Goal: Task Accomplishment & Management: Manage account settings

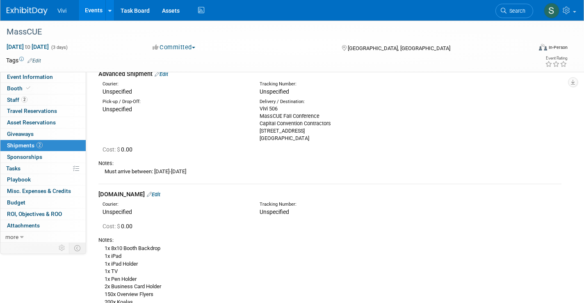
scroll to position [112, 0]
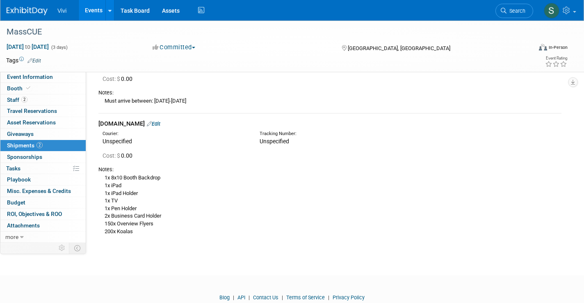
click at [156, 121] on link "Edit" at bounding box center [154, 124] width 14 height 6
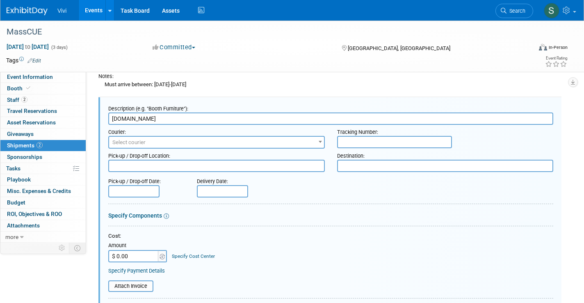
scroll to position [0, 0]
paste input "SO-46333"
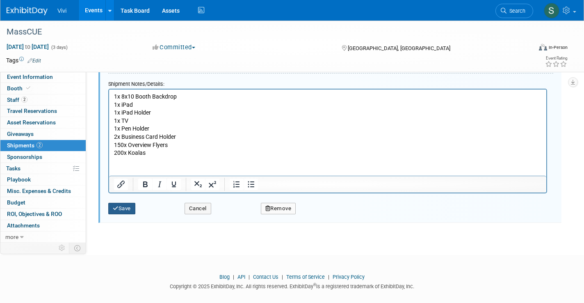
scroll to position [411, 0]
type input "Blinkswag.com (SO-46333)"
click at [119, 203] on button "Save" at bounding box center [121, 208] width 27 height 11
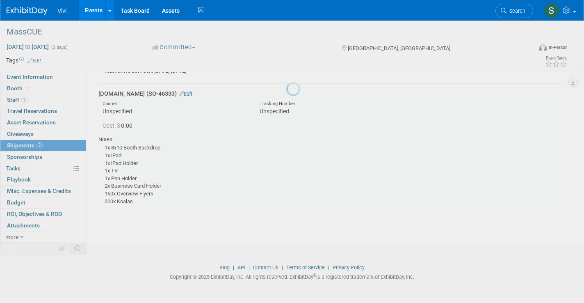
scroll to position [128, 0]
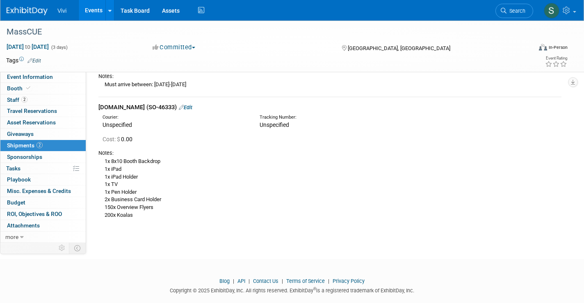
click at [31, 15] on img at bounding box center [27, 11] width 41 height 8
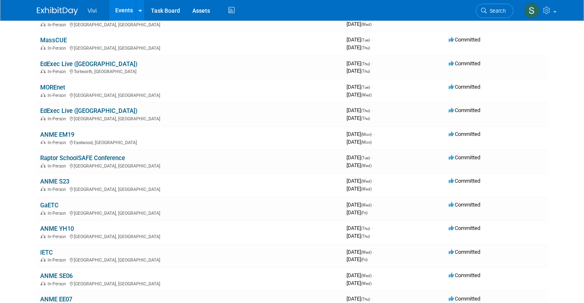
scroll to position [84, 0]
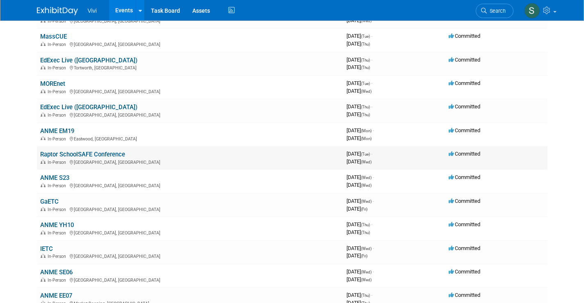
click at [61, 151] on link "Raptor SchoolSAFE Conference" at bounding box center [82, 154] width 85 height 7
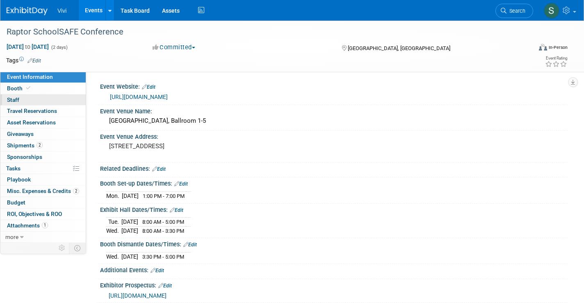
click at [21, 101] on link "0 Staff 0" at bounding box center [42, 99] width 85 height 11
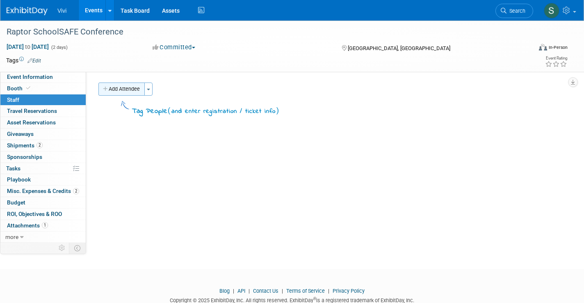
click at [121, 93] on button "Add Attendee" at bounding box center [121, 88] width 46 height 13
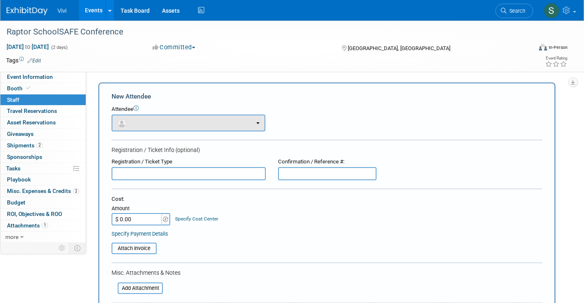
click at [178, 119] on button "button" at bounding box center [189, 122] width 154 height 17
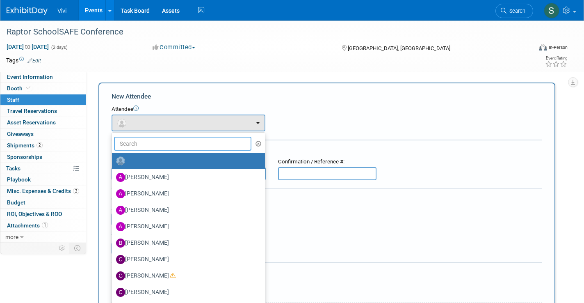
click at [163, 146] on input "text" at bounding box center [182, 144] width 137 height 14
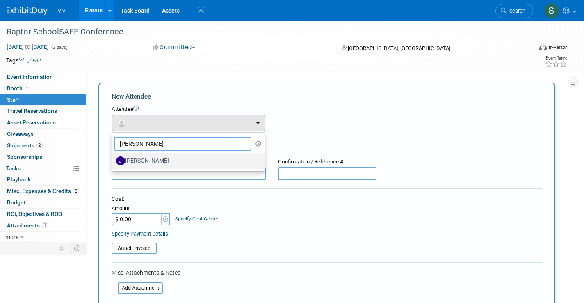
type input "jon"
click at [138, 159] on label "[PERSON_NAME]" at bounding box center [186, 160] width 141 height 13
click at [113, 159] on input "[PERSON_NAME]" at bounding box center [110, 159] width 5 height 5
select select "8e05572b-8f30-4acd-b362-f9879aa22210"
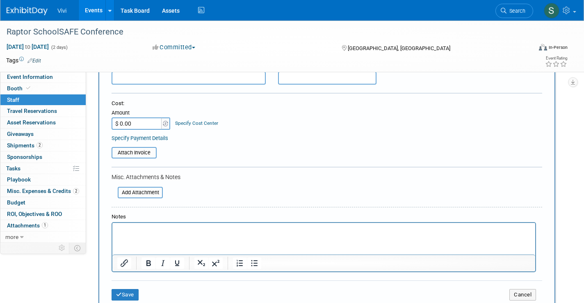
scroll to position [122, 0]
click at [119, 291] on icon "submit" at bounding box center [119, 293] width 6 height 5
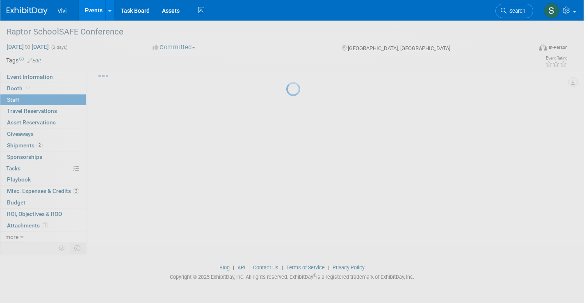
scroll to position [23, 0]
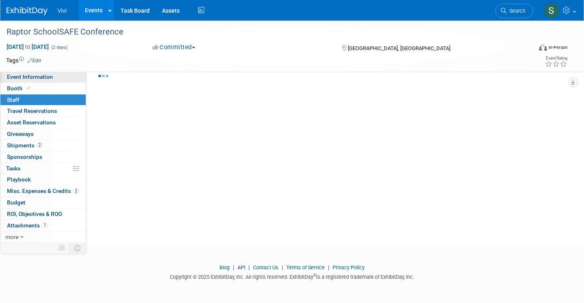
click at [28, 76] on span "Event Information" at bounding box center [30, 76] width 46 height 7
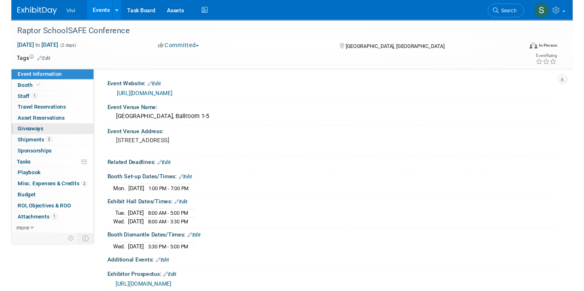
scroll to position [0, 0]
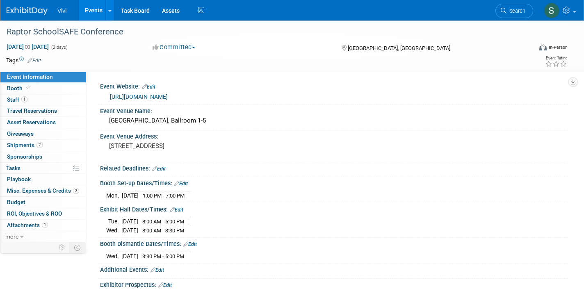
click at [23, 7] on link at bounding box center [32, 7] width 51 height 7
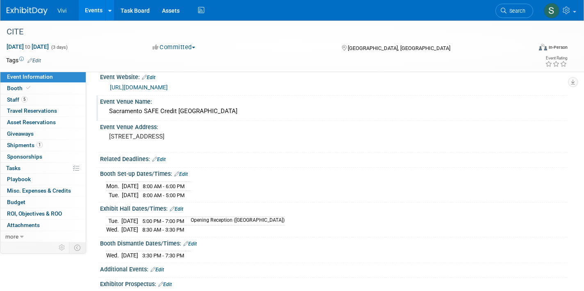
scroll to position [9, 0]
click at [149, 111] on div "Sacramento SAFE Credit [GEOGRAPHIC_DATA]" at bounding box center [334, 111] width 456 height 13
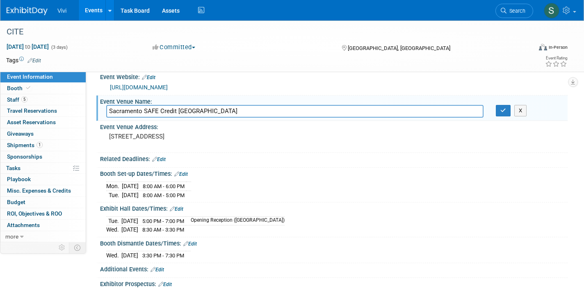
click at [149, 111] on input "Sacramento SAFE Credit [GEOGRAPHIC_DATA]" at bounding box center [295, 111] width 378 height 13
click at [12, 87] on span "Booth" at bounding box center [19, 88] width 25 height 7
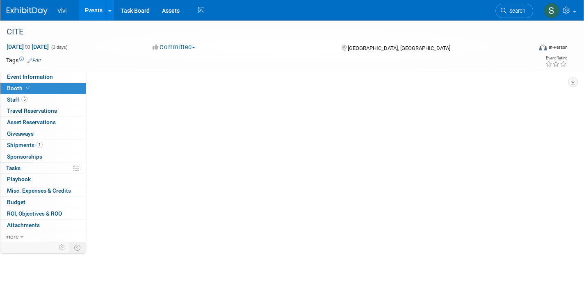
scroll to position [0, 0]
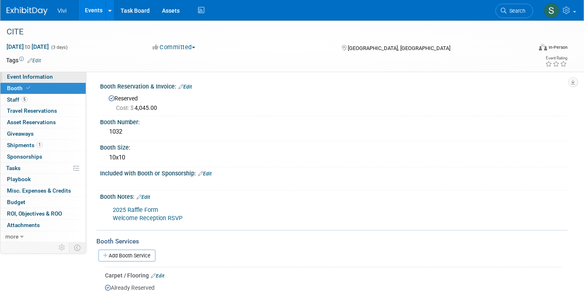
click at [21, 77] on span "Event Information" at bounding box center [30, 76] width 46 height 7
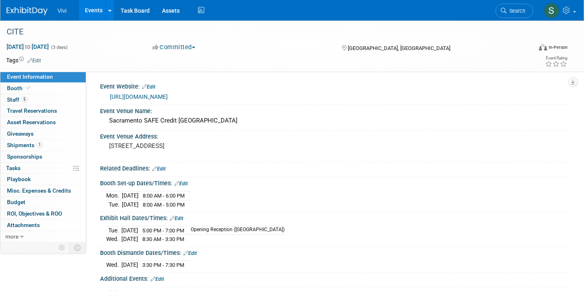
scroll to position [4, 0]
